Goal: Find specific page/section: Find specific page/section

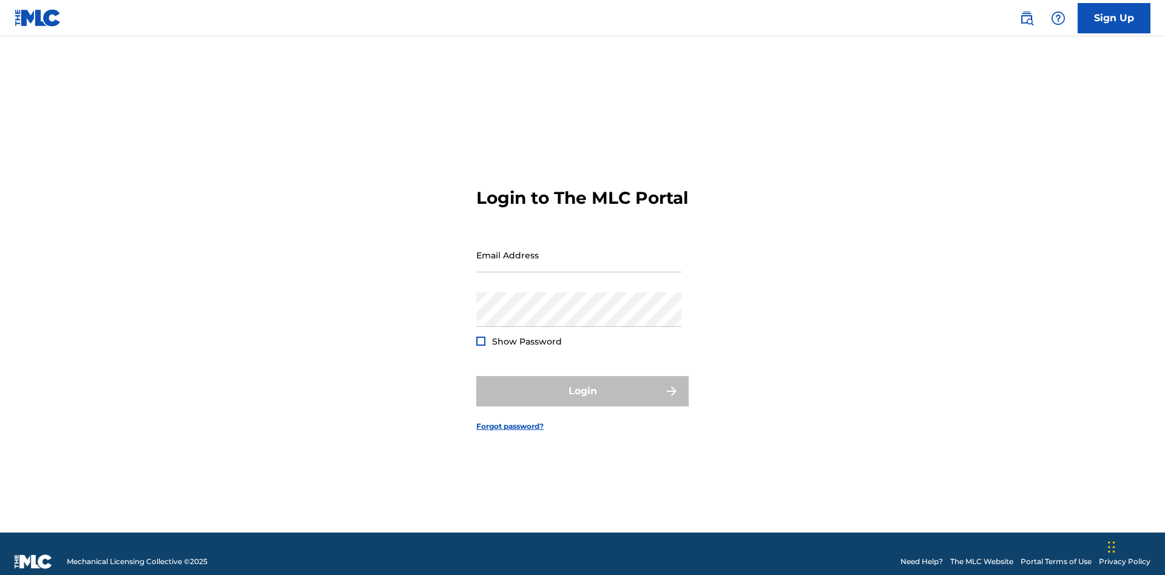
scroll to position [16, 0]
click at [579, 249] on input "Email Address" at bounding box center [578, 255] width 205 height 35
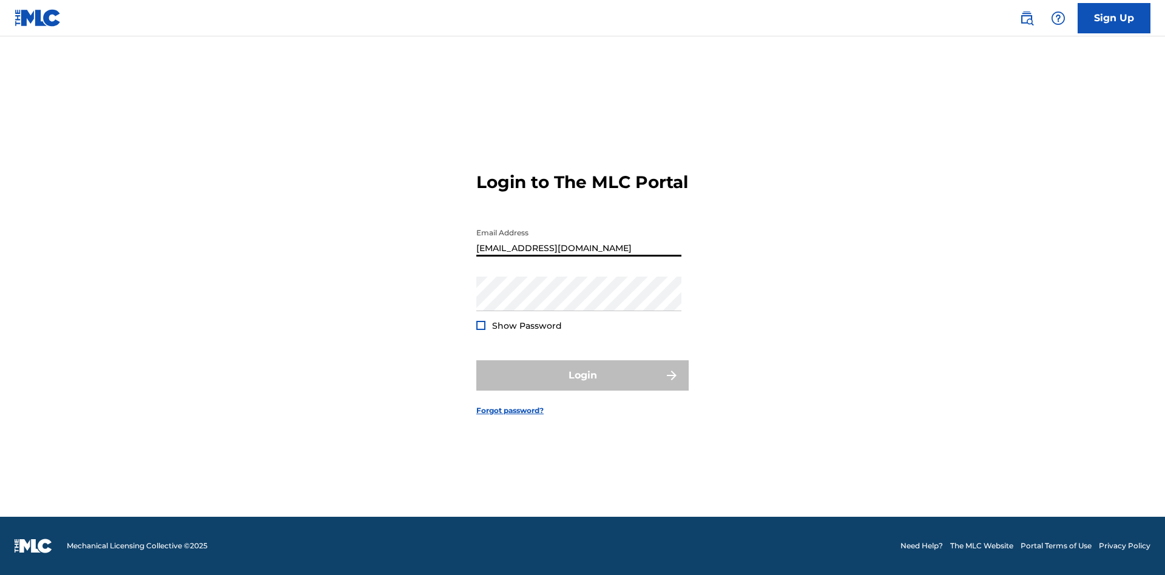
type input "[EMAIL_ADDRESS][DOMAIN_NAME]"
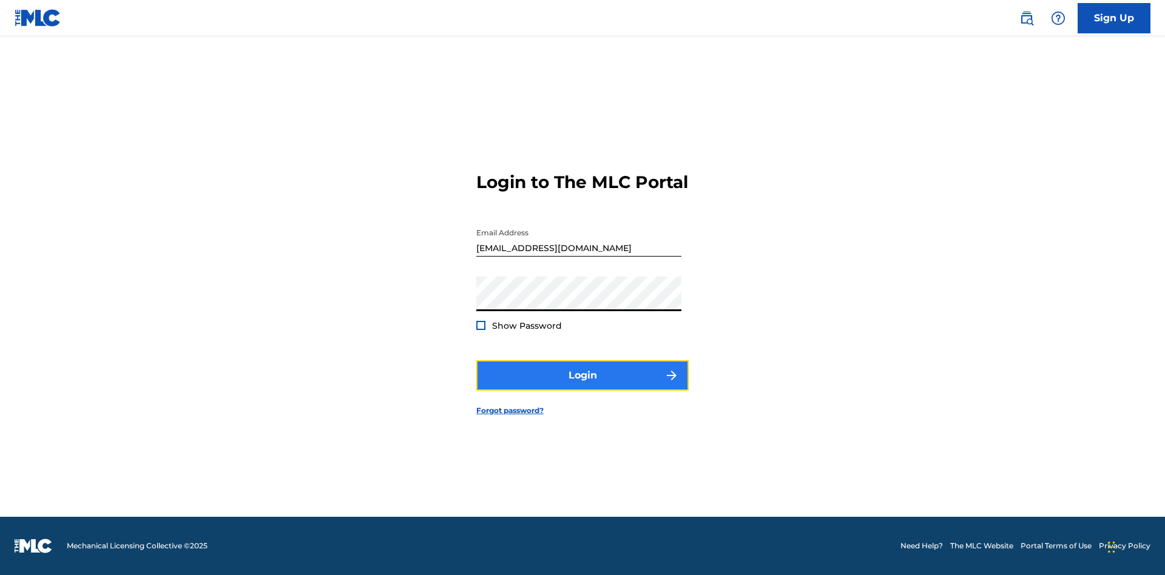
click at [582, 386] on button "Login" at bounding box center [582, 375] width 212 height 30
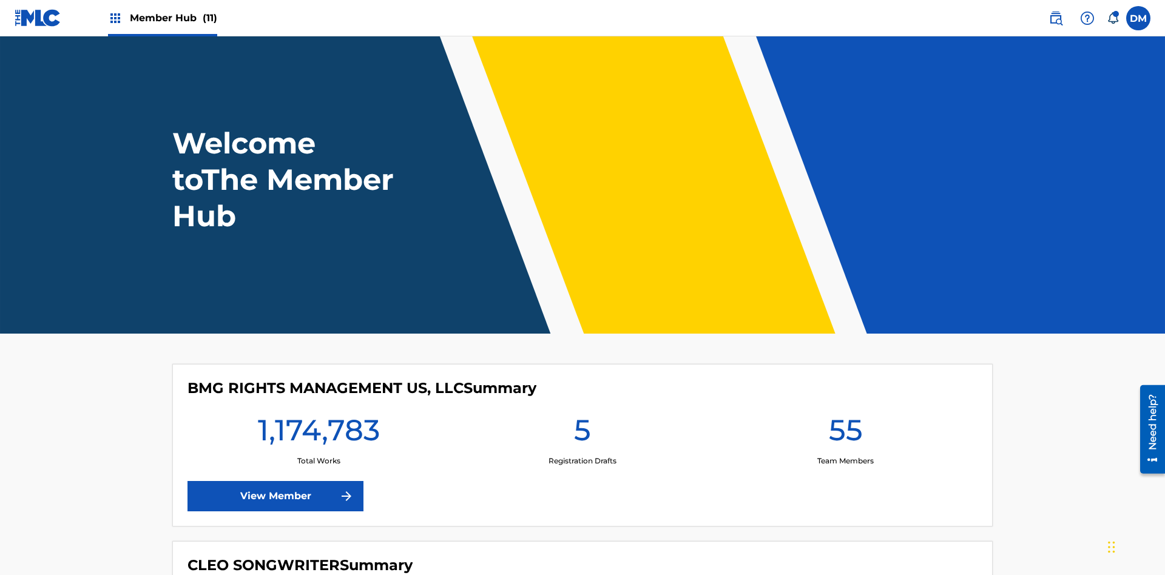
click at [173, 18] on span "Member Hub (11)" at bounding box center [173, 18] width 87 height 14
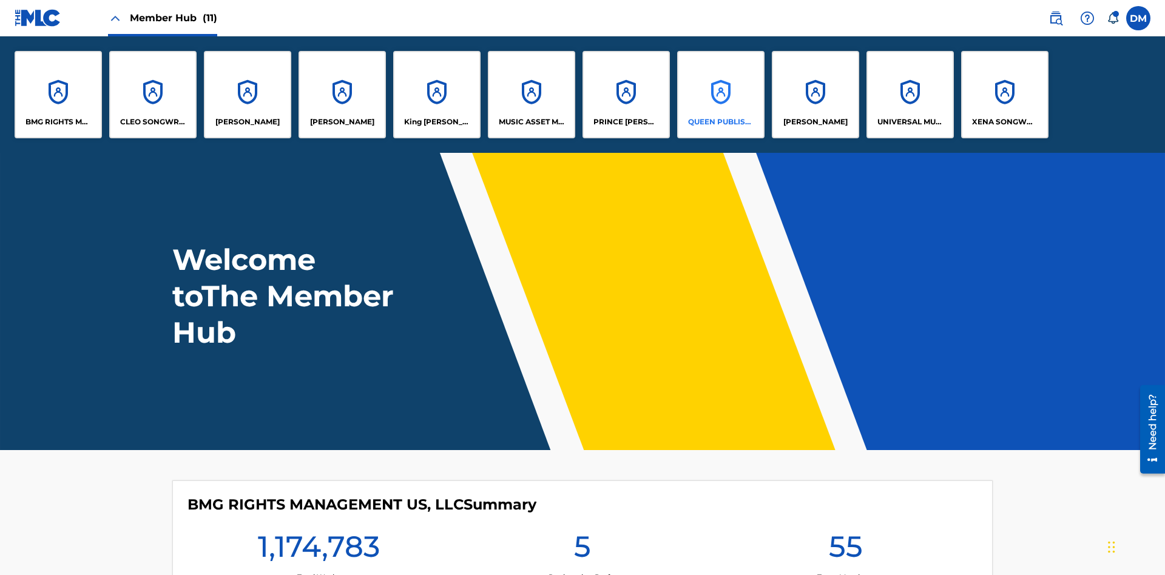
click at [720, 122] on p "QUEEN PUBLISHA" at bounding box center [721, 121] width 66 height 11
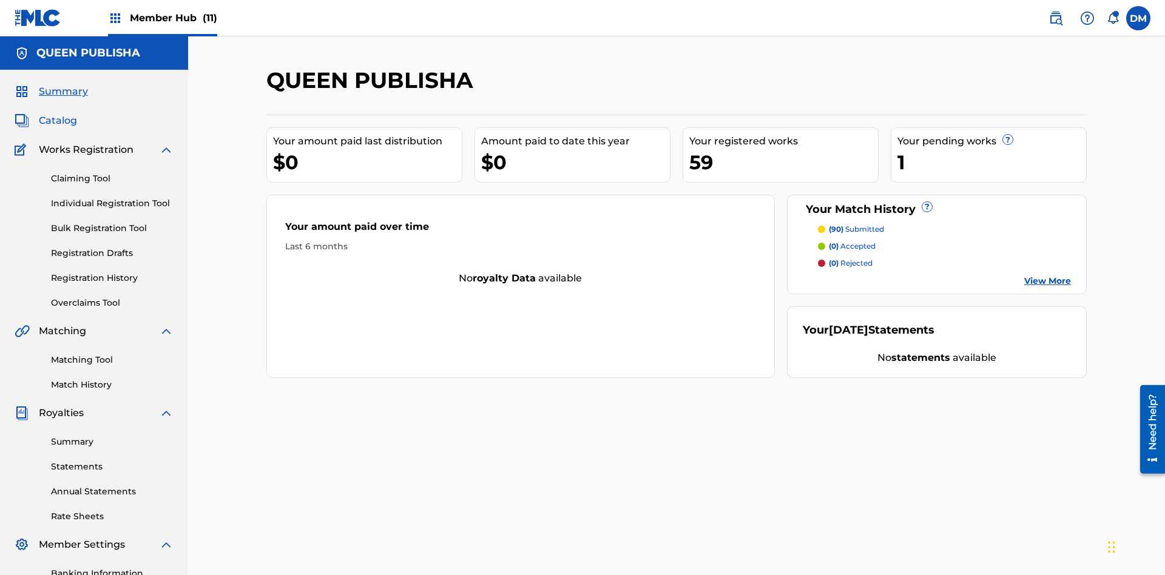
click at [58, 113] on span "Catalog" at bounding box center [58, 120] width 38 height 15
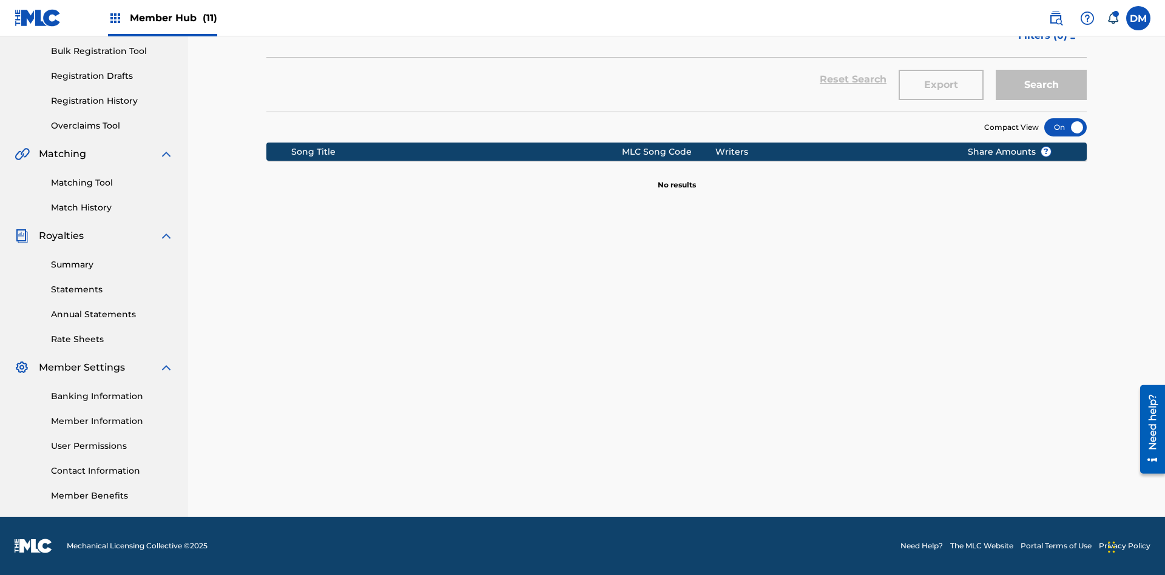
click at [1065, 127] on div at bounding box center [1065, 127] width 42 height 18
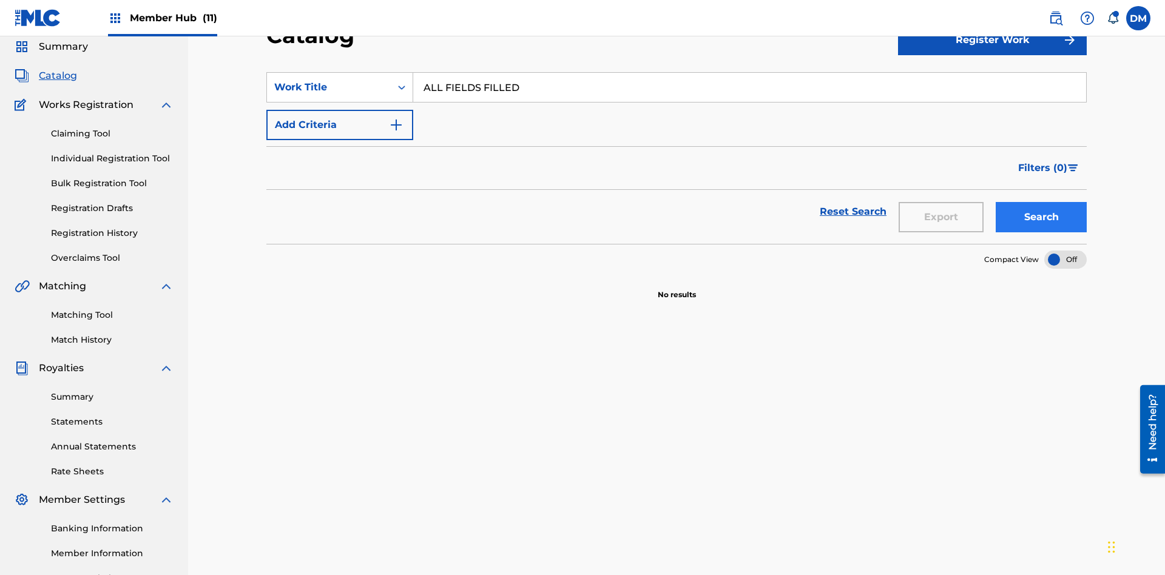
type input "ALL FIELDS FILLED"
click at [1041, 202] on button "Search" at bounding box center [1040, 217] width 91 height 30
